Goal: Information Seeking & Learning: Check status

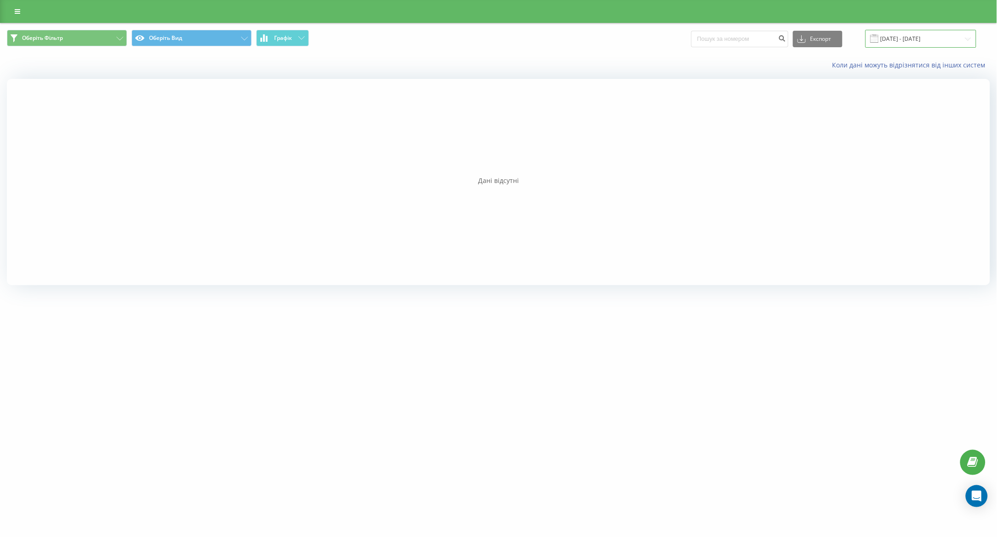
click at [913, 33] on input "20.09.2025 - 20.09.2025" at bounding box center [921, 39] width 111 height 18
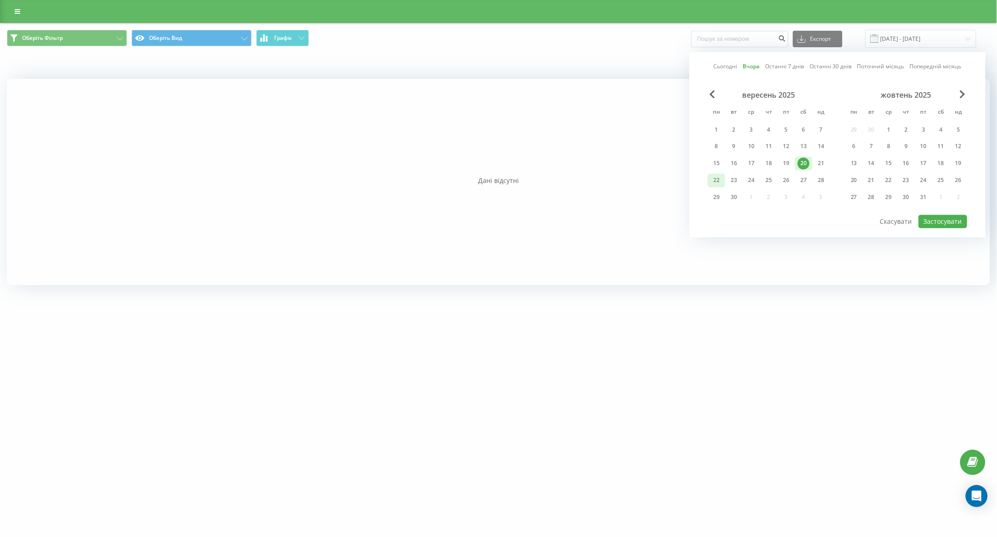
click at [714, 181] on div "22" at bounding box center [717, 181] width 12 height 12
click at [924, 212] on div "вересень 2025 пн вт ср чт пт сб нд 1 2 3 4 5 6 7 8 9 10 11 12 13 14 15 16 17 18…" at bounding box center [837, 152] width 259 height 124
click at [932, 215] on button "Застосувати" at bounding box center [943, 221] width 49 height 13
type input "22.09.2025 - 22.09.2025"
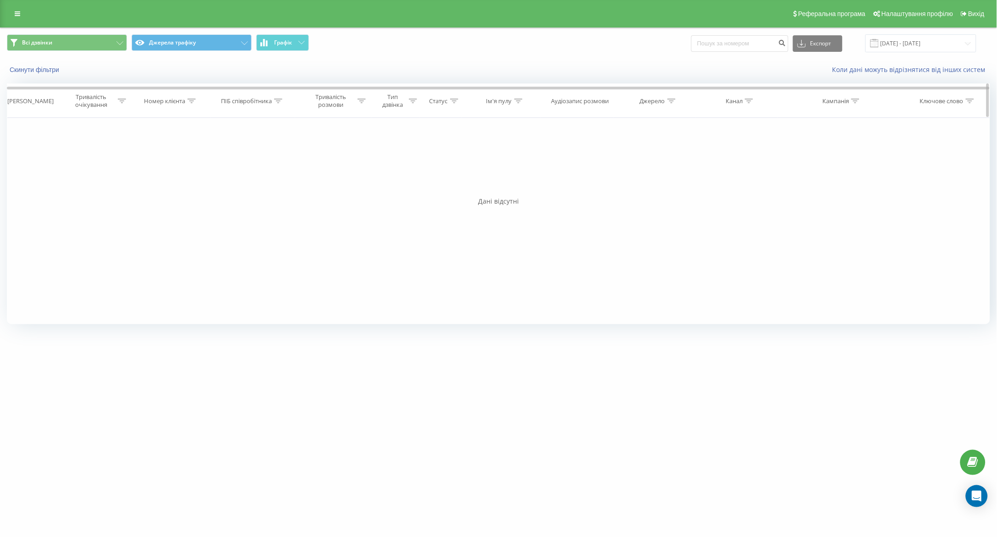
click at [279, 104] on div at bounding box center [278, 101] width 8 height 8
click at [920, 51] on input "[DATE] - [DATE]" at bounding box center [921, 43] width 111 height 18
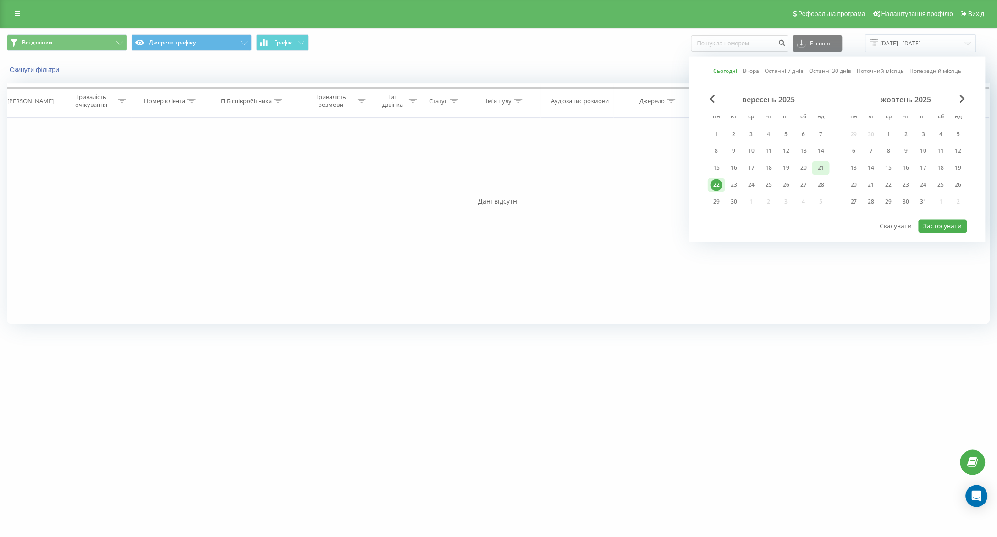
click at [821, 169] on div "21" at bounding box center [821, 168] width 12 height 12
click at [946, 226] on button "Застосувати" at bounding box center [943, 226] width 49 height 13
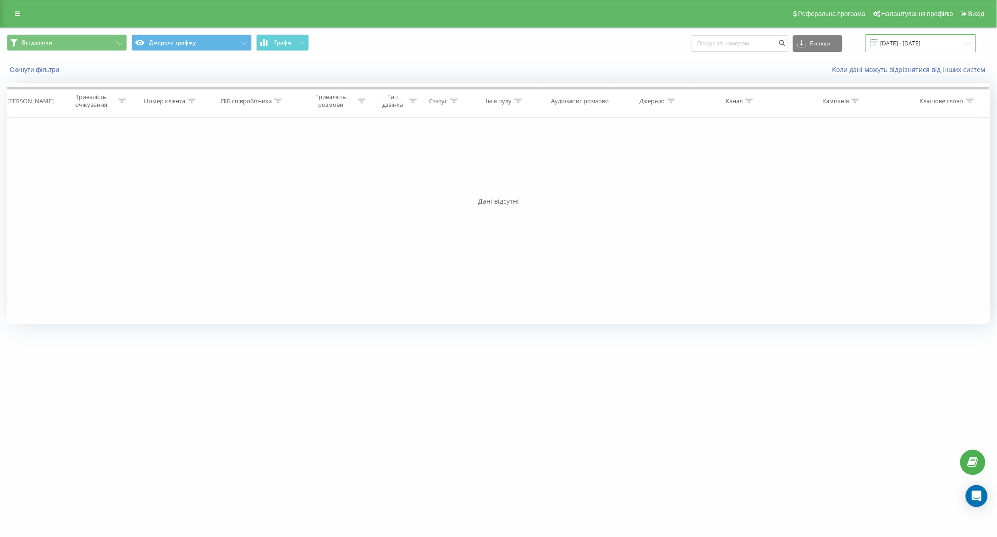
click at [895, 41] on input "21.09.2025 - 21.09.2025" at bounding box center [921, 43] width 111 height 18
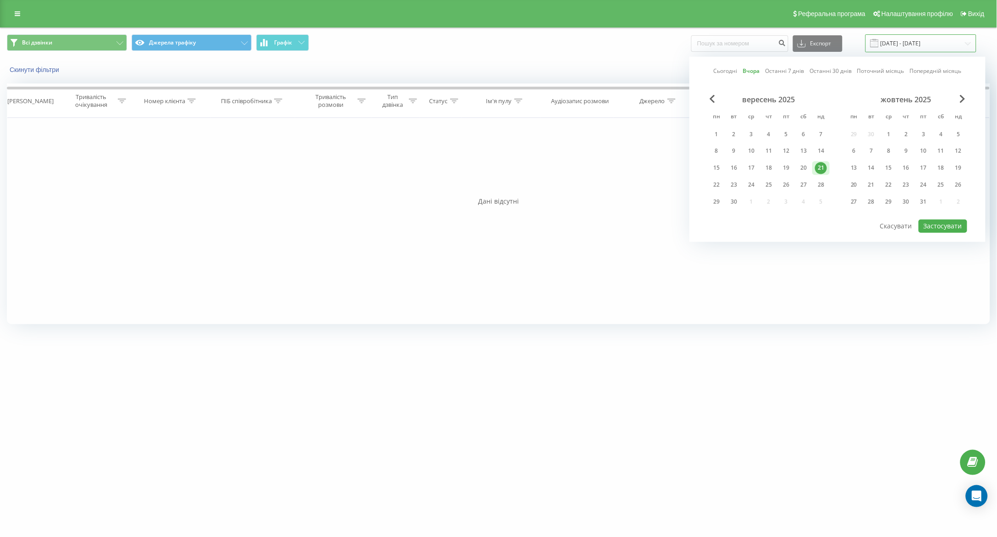
click at [895, 41] on input "21.09.2025 - 21.09.2025" at bounding box center [921, 43] width 111 height 18
click at [787, 162] on div "19" at bounding box center [786, 168] width 12 height 12
click at [938, 229] on button "Застосувати" at bounding box center [943, 226] width 49 height 13
type input "19.09.2025 - 19.09.2025"
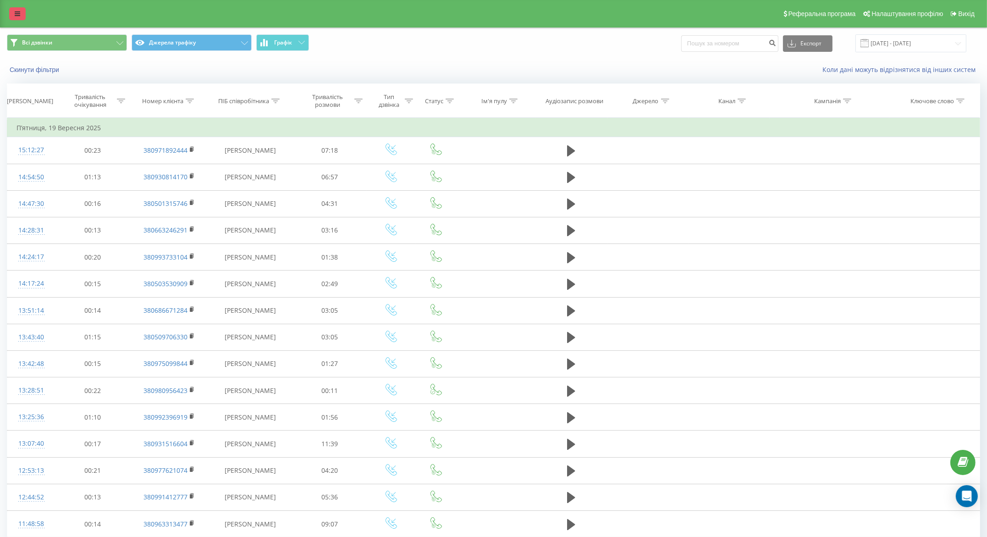
click at [16, 11] on icon at bounding box center [18, 14] width 6 height 6
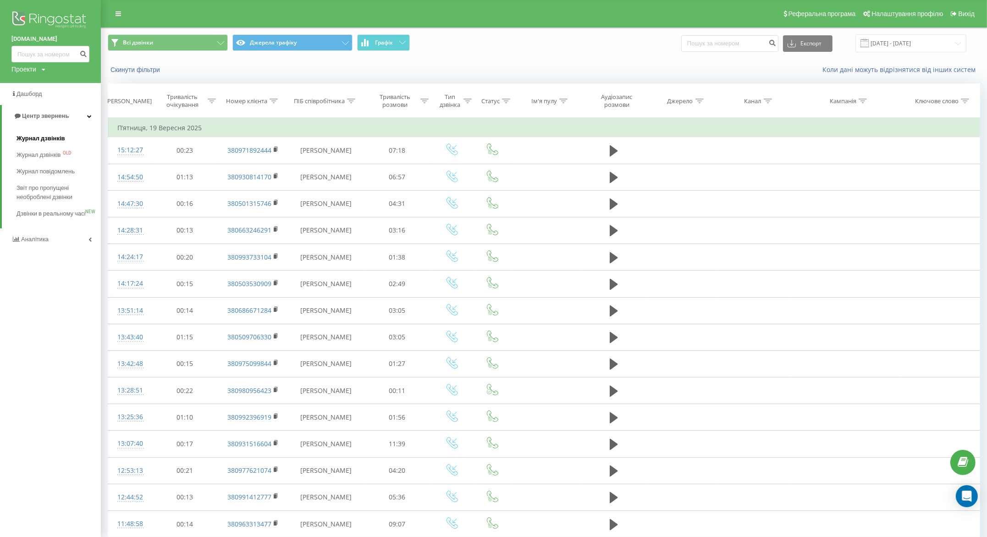
click at [31, 140] on span "Журнал дзвінків" at bounding box center [41, 138] width 49 height 9
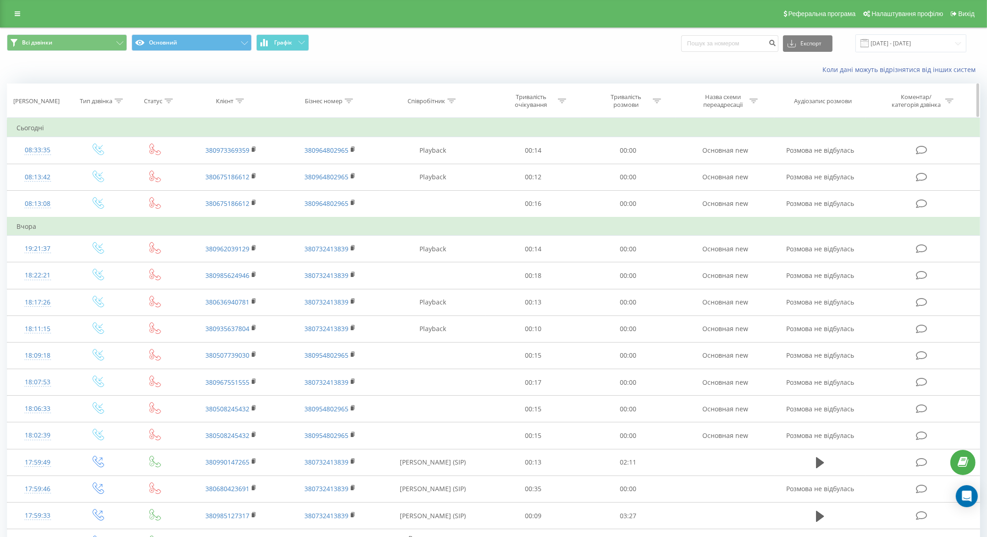
click at [449, 97] on div at bounding box center [451, 101] width 8 height 8
click at [451, 101] on icon at bounding box center [451, 101] width 8 height 5
click at [419, 162] on input "text" at bounding box center [432, 167] width 81 height 16
type input "понуркін"
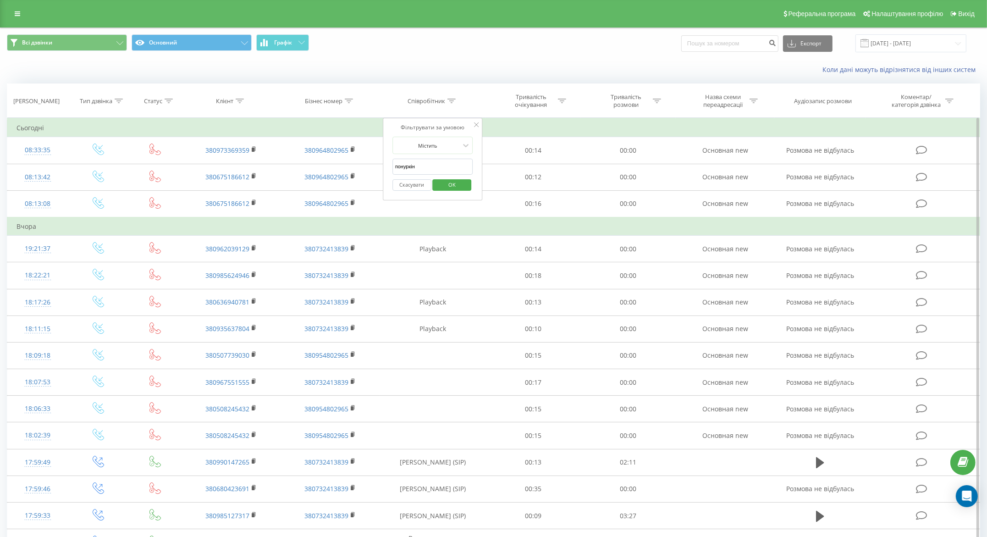
click at [456, 179] on span "OK" at bounding box center [452, 184] width 26 height 14
click at [0, 0] on div at bounding box center [0, 0] width 0 height 0
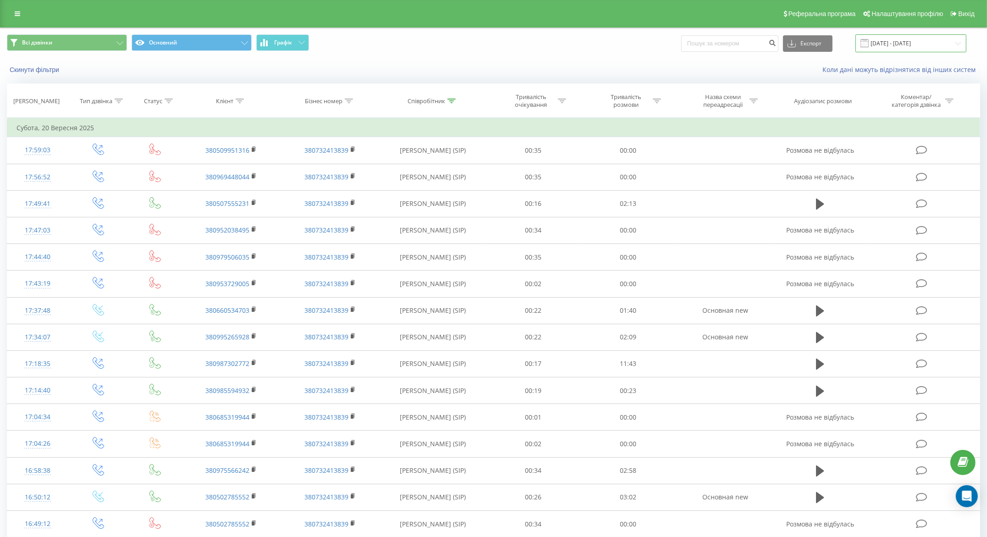
click at [901, 44] on input "22.08.2025 - 22.09.2025" at bounding box center [910, 43] width 111 height 18
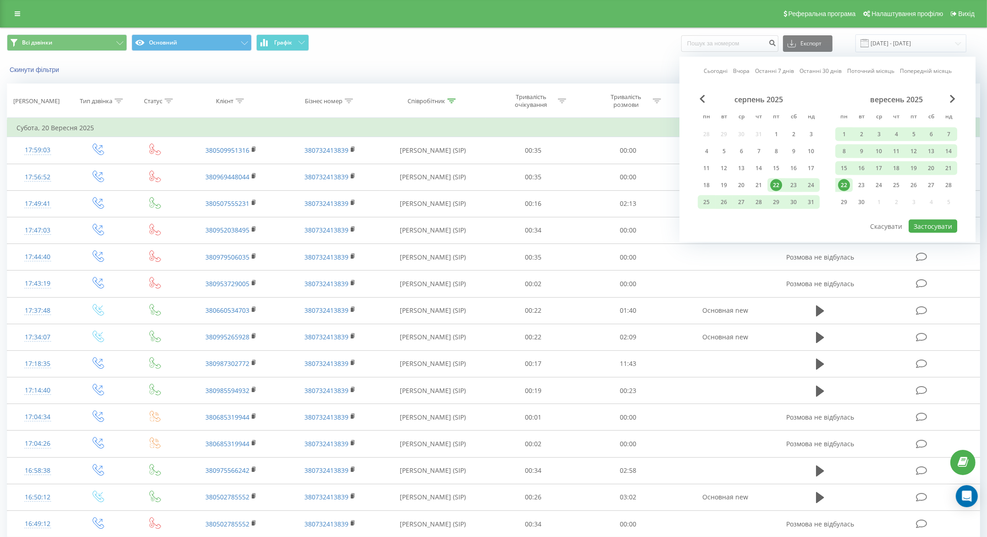
click at [848, 179] on div "22" at bounding box center [843, 185] width 17 height 14
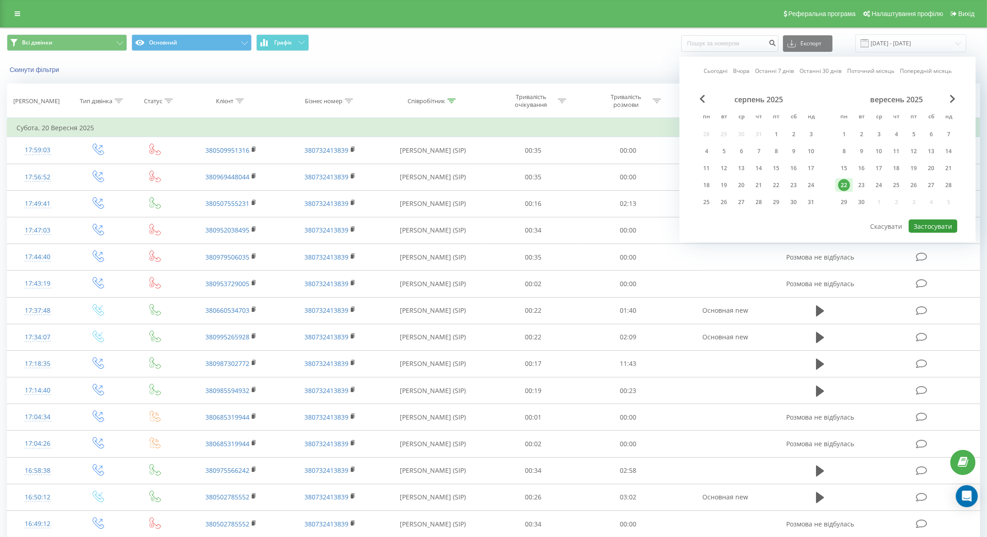
click at [938, 227] on button "Застосувати" at bounding box center [933, 226] width 49 height 13
type input "[DATE] - [DATE]"
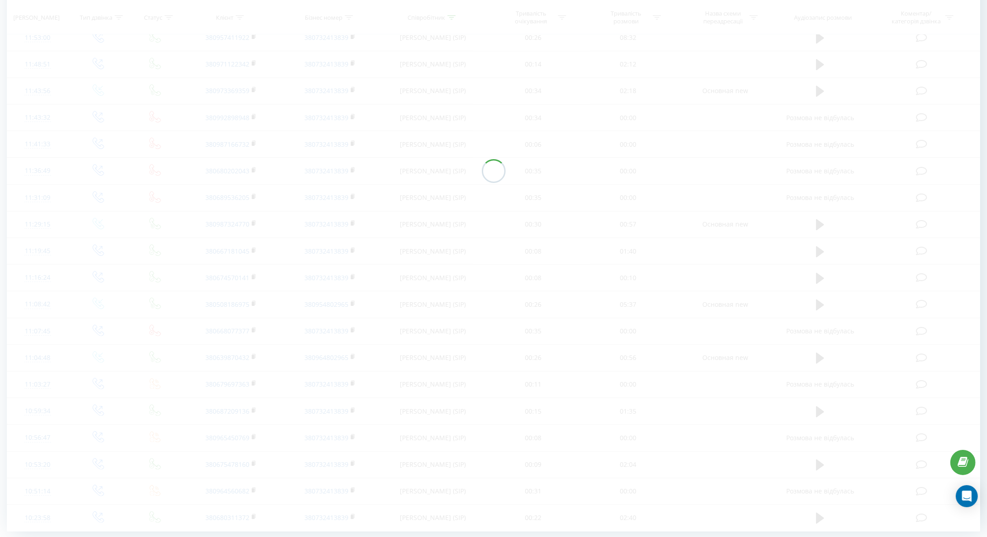
scroll to position [302, 0]
